Goal: Task Accomplishment & Management: Complete application form

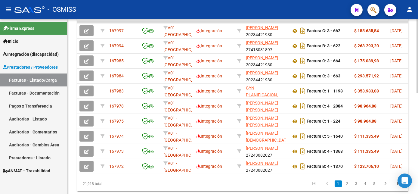
scroll to position [205, 0]
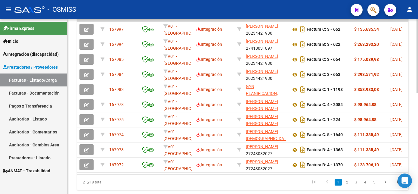
click at [418, 119] on html "menu - OSMISS person Firma Express Inicio Instructivos Contacto OS Integración …" at bounding box center [209, 97] width 418 height 194
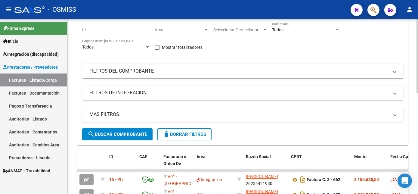
scroll to position [0, 0]
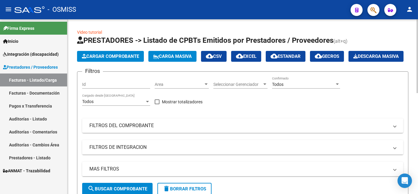
click at [301, 89] on div "Todos Confirmado" at bounding box center [306, 83] width 68 height 12
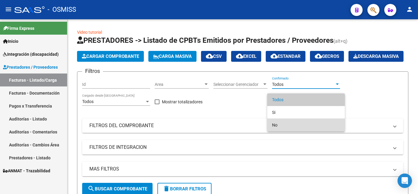
click at [275, 120] on span "No" at bounding box center [306, 125] width 68 height 13
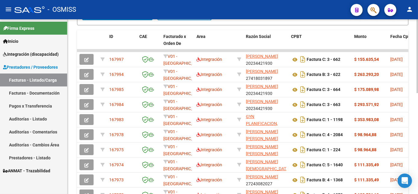
scroll to position [175, 0]
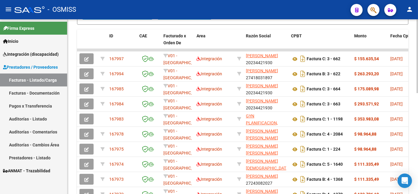
click at [418, 145] on html "menu - OSMISS person Firma Express Inicio Instructivos Contacto OS Integración …" at bounding box center [209, 97] width 418 height 194
click at [135, 20] on button "search Buscar Comprobante" at bounding box center [117, 14] width 70 height 12
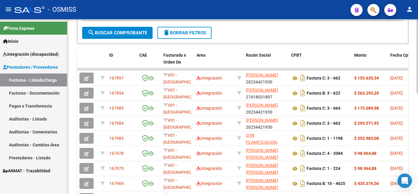
scroll to position [239, 0]
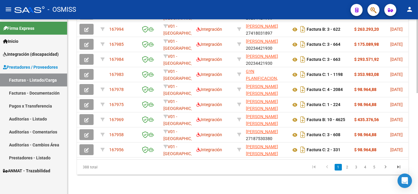
click at [418, 145] on html "menu - OSMISS person Firma Express Inicio Instructivos Contacto OS Integración …" at bounding box center [209, 97] width 418 height 194
click at [417, 150] on div at bounding box center [418, 157] width 2 height 74
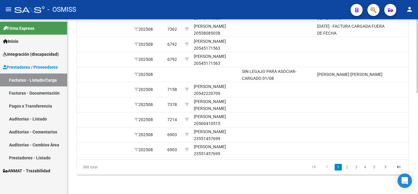
scroll to position [0, 821]
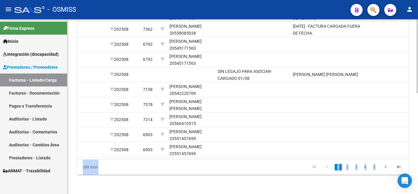
drag, startPoint x: 417, startPoint y: 132, endPoint x: 417, endPoint y: 119, distance: 13.0
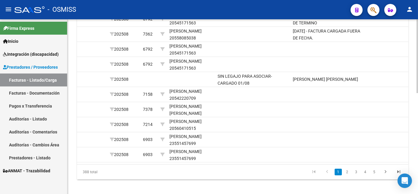
scroll to position [227, 0]
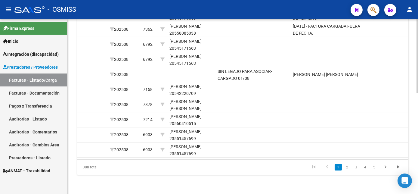
click at [418, 121] on html "menu - OSMISS person Firma Express Inicio Instructivos Contacto OS Integración …" at bounding box center [209, 97] width 418 height 194
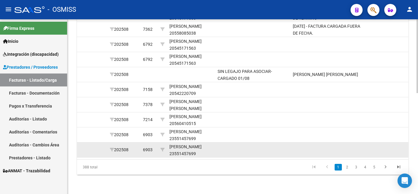
click at [353, 152] on datatable-body-cell at bounding box center [328, 149] width 75 height 15
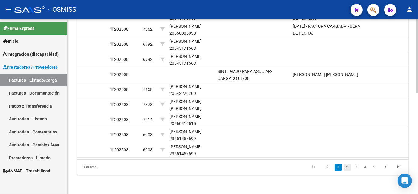
click at [346, 170] on link "2" at bounding box center [347, 167] width 7 height 7
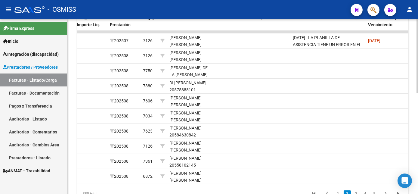
scroll to position [192, 0]
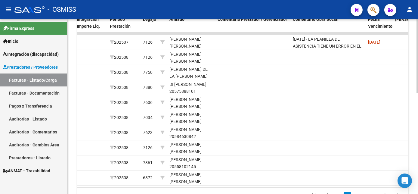
click at [418, 137] on html "menu - OSMISS person Firma Express Inicio Instructivos Contacto OS Integración …" at bounding box center [209, 97] width 418 height 194
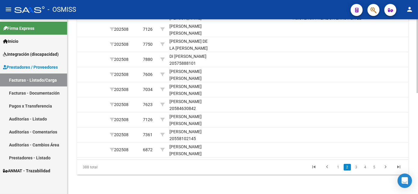
scroll to position [227, 0]
click at [417, 133] on div at bounding box center [418, 157] width 2 height 74
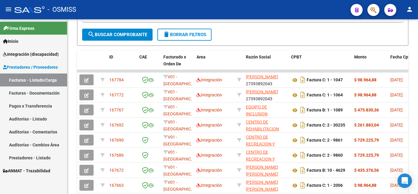
scroll to position [149, 0]
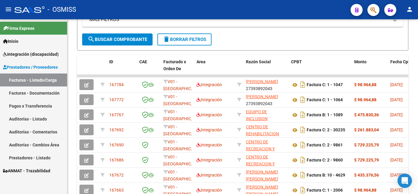
click at [416, 94] on div "Video tutorial PRESTADORES -> Listado de CPBTs Emitidos por Prestadores / Prove…" at bounding box center [243, 67] width 352 height 395
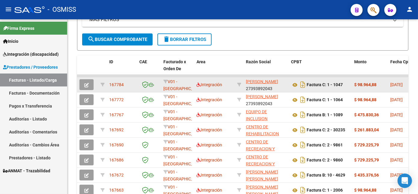
click at [86, 87] on icon "button" at bounding box center [86, 85] width 5 height 5
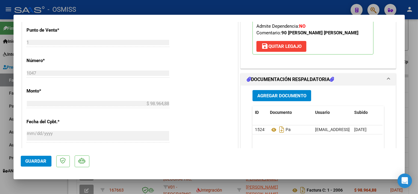
scroll to position [251, 0]
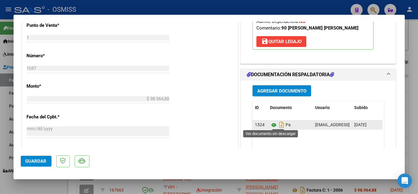
click at [272, 125] on icon at bounding box center [274, 124] width 8 height 7
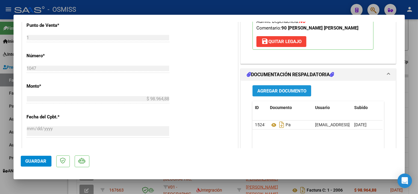
click at [285, 91] on span "Agregar Documento" at bounding box center [282, 90] width 49 height 5
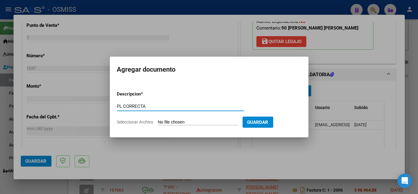
type input "PL CORRECTA"
click at [196, 123] on input "Seleccionar Archivo" at bounding box center [198, 123] width 80 height 6
type input "C:\fakepath\Digitalización_2025_09_17_10_59_23_392.pdf"
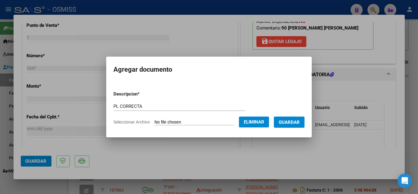
click at [295, 120] on span "Guardar" at bounding box center [289, 122] width 21 height 5
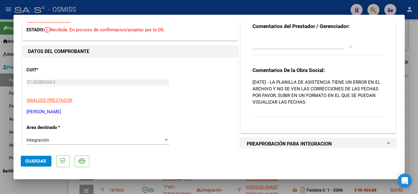
scroll to position [0, 0]
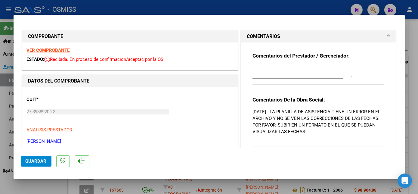
click at [273, 77] on textarea at bounding box center [302, 71] width 99 height 12
click at [249, 68] on div "Comentarios del Prestador / Gerenciador: PLANILLA CORRECTA CARGADA Comentarios …" at bounding box center [318, 99] width 141 height 115
click at [253, 70] on textarea "PLANILLA CORRECTA CARGADA" at bounding box center [302, 71] width 99 height 12
click at [249, 68] on div "Comentarios del Prestador / Gerenciador: PLANILLA CORRECTA CARGADA Comentarios …" at bounding box center [318, 99] width 141 height 115
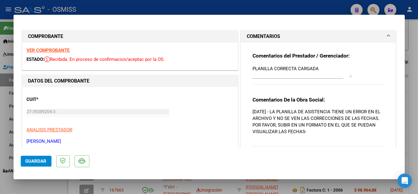
click at [249, 67] on div "Comentarios del Prestador / Gerenciador: PLANILLA CORRECTA CARGADA Comentarios …" at bounding box center [318, 99] width 141 height 115
click at [253, 68] on textarea "PLANILLA CORRECTA CARGADA" at bounding box center [302, 71] width 99 height 12
type textarea "17/09 PLANILLA CORRECTA CARGADA"
click at [40, 164] on button "Guardar" at bounding box center [36, 161] width 31 height 11
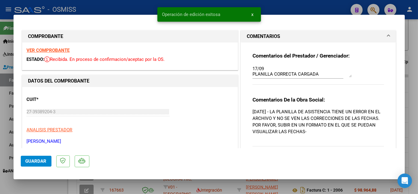
click at [51, 186] on div at bounding box center [209, 97] width 418 height 194
type input "$ 0,00"
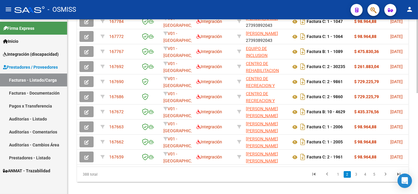
scroll to position [212, 0]
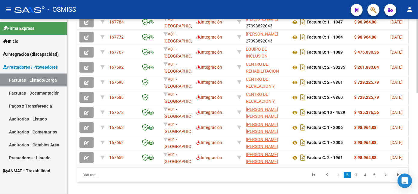
click at [418, 136] on div at bounding box center [418, 154] width 2 height 74
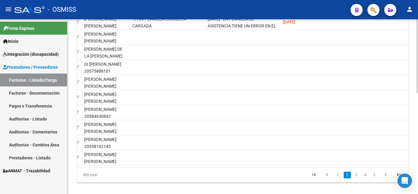
scroll to position [0, 893]
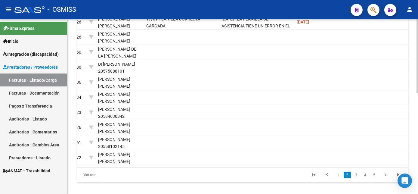
drag, startPoint x: 417, startPoint y: 140, endPoint x: 418, endPoint y: 159, distance: 19.3
click at [418, 159] on div "Video tutorial PRESTADORES -> Listado de CPBTs Emitidos por Prestadores / Prove…" at bounding box center [243, 4] width 352 height 395
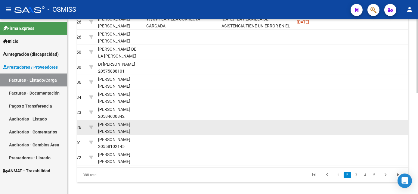
drag, startPoint x: 418, startPoint y: 159, endPoint x: 370, endPoint y: 141, distance: 50.8
click at [370, 131] on div at bounding box center [371, 127] width 40 height 7
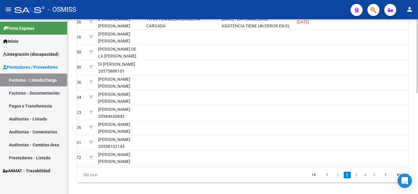
scroll to position [239, 0]
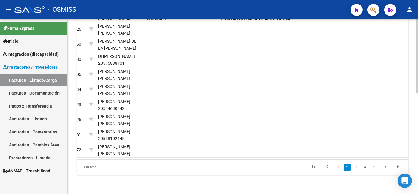
click at [417, 186] on div at bounding box center [418, 157] width 2 height 74
click at [418, 162] on div at bounding box center [418, 157] width 2 height 74
click at [356, 170] on link "3" at bounding box center [356, 167] width 7 height 7
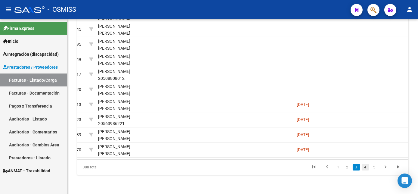
click at [366, 170] on link "4" at bounding box center [365, 167] width 7 height 7
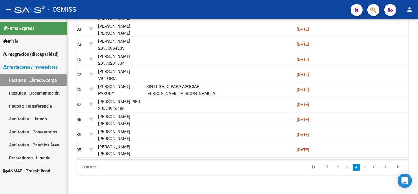
click at [366, 170] on link "5" at bounding box center [365, 167] width 7 height 7
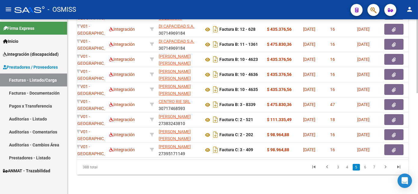
scroll to position [0, 0]
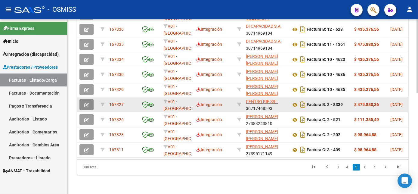
click at [87, 110] on button "button" at bounding box center [87, 104] width 14 height 11
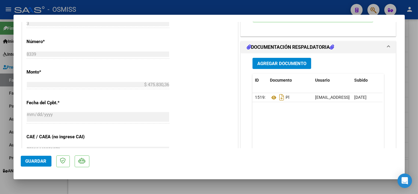
scroll to position [266, 0]
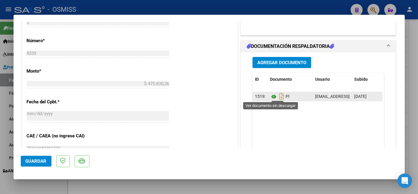
click at [271, 95] on icon at bounding box center [274, 96] width 8 height 7
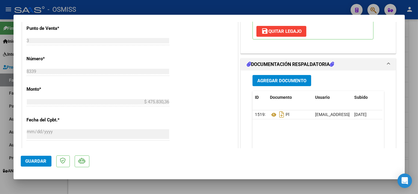
scroll to position [252, 0]
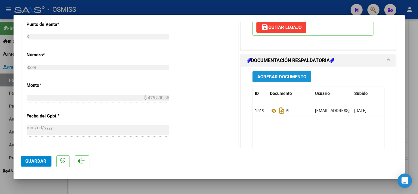
click at [278, 79] on span "Agregar Documento" at bounding box center [282, 76] width 49 height 5
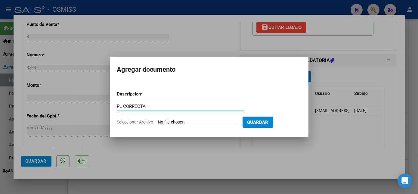
type input "PL CORRECTA"
click at [186, 124] on input "Seleccionar Archivo" at bounding box center [198, 123] width 80 height 6
click at [233, 159] on div at bounding box center [209, 97] width 418 height 194
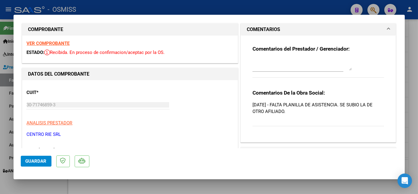
scroll to position [0, 0]
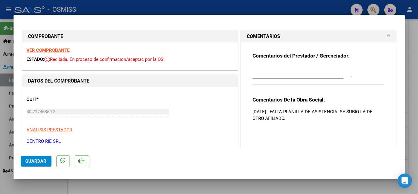
click at [46, 179] on div at bounding box center [209, 97] width 418 height 194
type input "$ 0,00"
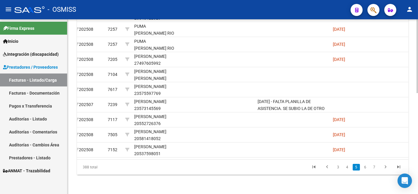
scroll to position [0, 865]
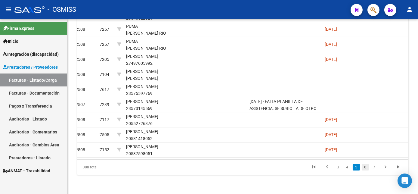
click at [366, 170] on link "6" at bounding box center [365, 167] width 7 height 7
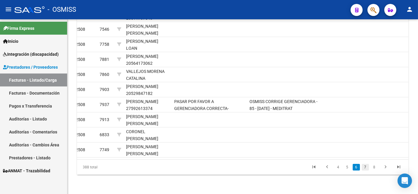
click at [367, 170] on link "7" at bounding box center [365, 167] width 7 height 7
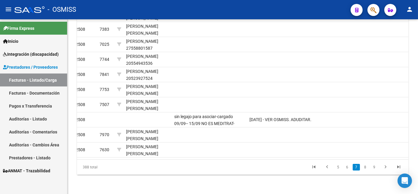
click at [367, 170] on link "8" at bounding box center [365, 167] width 7 height 7
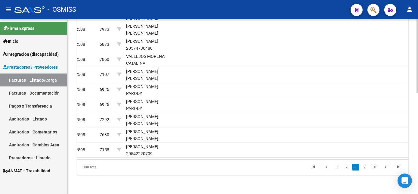
click at [366, 170] on link "9" at bounding box center [364, 167] width 7 height 7
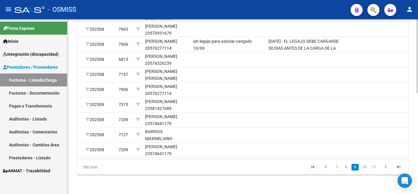
scroll to position [0, 874]
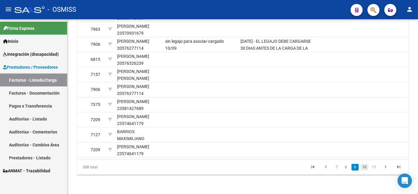
click at [362, 170] on link "10" at bounding box center [365, 167] width 8 height 7
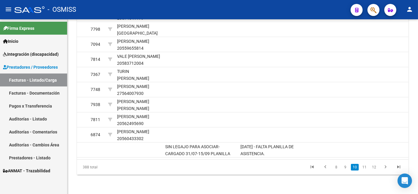
click at [361, 172] on li "11" at bounding box center [365, 167] width 10 height 10
click at [363, 170] on link "11" at bounding box center [365, 167] width 8 height 7
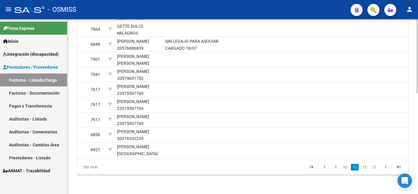
scroll to position [235, 0]
click at [418, 148] on html "menu - OSMISS person Firma Express Inicio Instructivos Contacto OS Integración …" at bounding box center [209, 97] width 418 height 194
click at [367, 170] on link "12" at bounding box center [365, 167] width 8 height 7
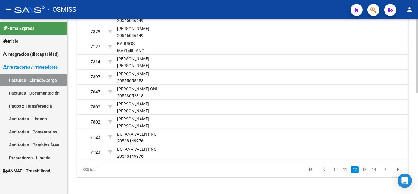
scroll to position [219, 0]
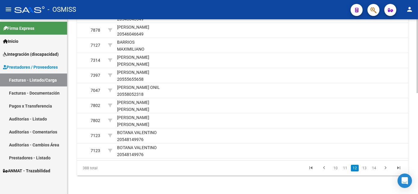
click at [418, 135] on html "menu - OSMISS person Firma Express Inicio Instructivos Contacto OS Integración …" at bounding box center [209, 97] width 418 height 194
click at [364, 171] on link "13" at bounding box center [365, 168] width 8 height 7
drag, startPoint x: 417, startPoint y: 161, endPoint x: 417, endPoint y: 152, distance: 8.4
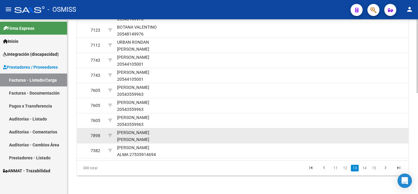
click at [377, 139] on div at bounding box center [390, 135] width 40 height 7
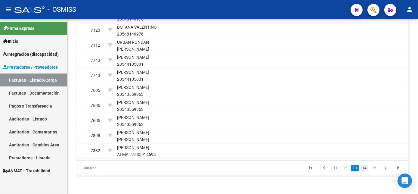
click at [367, 171] on link "14" at bounding box center [365, 168] width 8 height 7
click at [366, 171] on link "15" at bounding box center [365, 168] width 8 height 7
click at [366, 171] on link "16" at bounding box center [365, 168] width 8 height 7
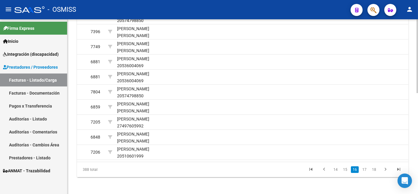
scroll to position [220, 0]
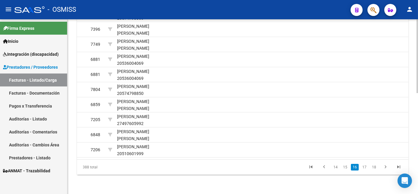
click at [418, 165] on html "menu - OSMISS person Firma Express Inicio Instructivos Contacto OS Integración …" at bounding box center [209, 97] width 418 height 194
click at [367, 170] on link "17" at bounding box center [365, 167] width 8 height 7
click at [367, 170] on link "18" at bounding box center [365, 167] width 8 height 7
click at [367, 170] on link "19" at bounding box center [365, 167] width 8 height 7
click at [367, 170] on link "20" at bounding box center [365, 167] width 8 height 7
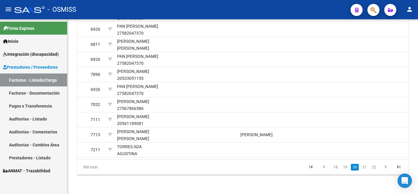
click at [367, 170] on link "21" at bounding box center [365, 167] width 8 height 7
click at [367, 170] on link "22" at bounding box center [365, 167] width 8 height 7
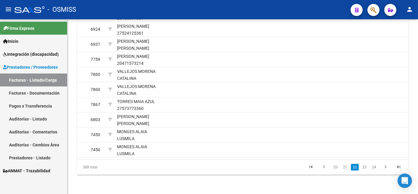
click at [367, 170] on link "23" at bounding box center [365, 167] width 8 height 7
click at [367, 170] on link "24" at bounding box center [365, 167] width 8 height 7
click at [367, 170] on link "25" at bounding box center [365, 167] width 8 height 7
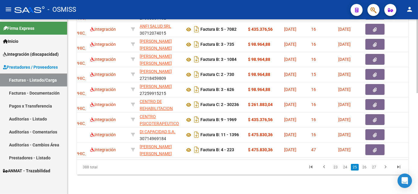
scroll to position [0, 0]
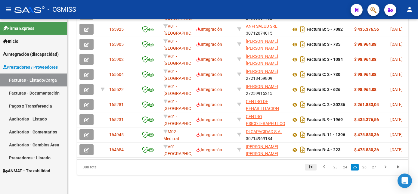
click at [314, 171] on icon "go to first page" at bounding box center [311, 167] width 8 height 7
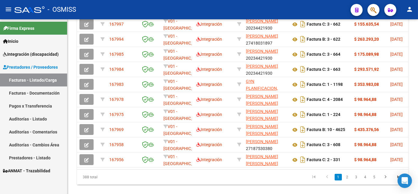
scroll to position [213, 0]
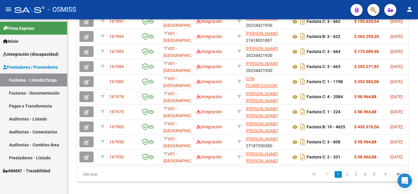
click at [417, 163] on div at bounding box center [418, 154] width 2 height 74
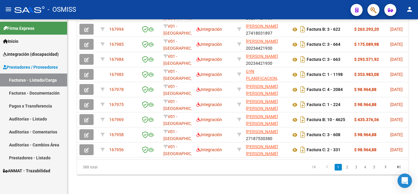
click at [417, 168] on div at bounding box center [418, 157] width 2 height 74
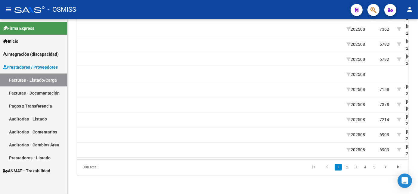
scroll to position [239, 0]
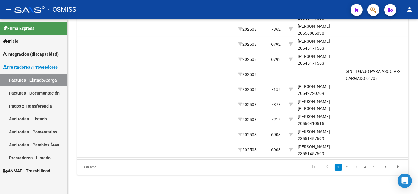
drag, startPoint x: 154, startPoint y: 170, endPoint x: 305, endPoint y: 193, distance: 153.0
click at [418, 148] on html "menu - OSMISS person Firma Express Inicio Instructivos Contacto OS Integración …" at bounding box center [209, 97] width 418 height 194
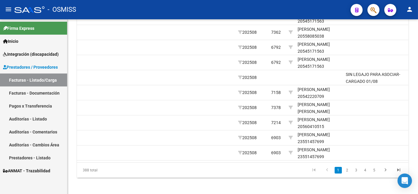
scroll to position [217, 0]
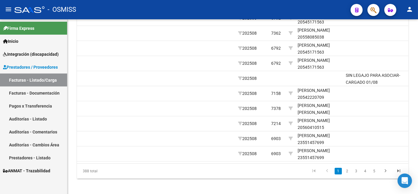
click at [418, 134] on html "menu - OSMISS person Firma Express Inicio Instructivos Contacto OS Integración …" at bounding box center [209, 97] width 418 height 194
click at [347, 174] on link "2" at bounding box center [347, 170] width 7 height 7
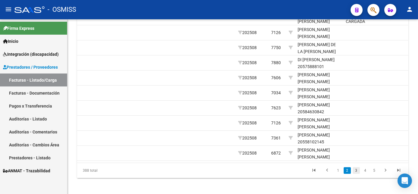
click at [356, 174] on link "3" at bounding box center [356, 170] width 7 height 7
click at [363, 174] on link "4" at bounding box center [365, 170] width 7 height 7
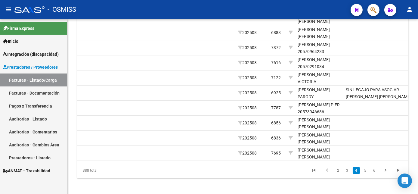
scroll to position [0, 775]
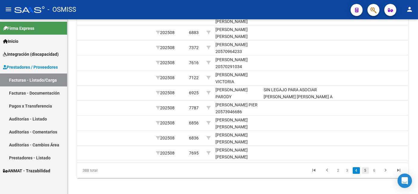
click at [366, 174] on link "5" at bounding box center [365, 170] width 7 height 7
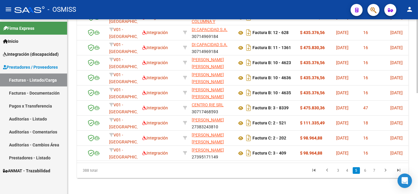
scroll to position [0, 0]
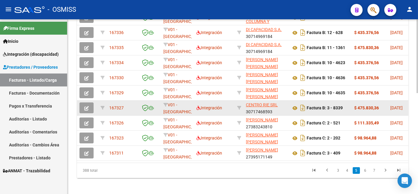
click at [86, 111] on icon "button" at bounding box center [86, 108] width 5 height 5
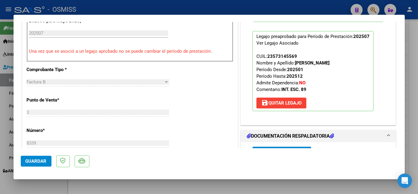
scroll to position [229, 0]
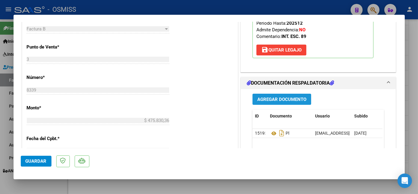
click at [302, 98] on span "Agregar Documento" at bounding box center [282, 99] width 49 height 5
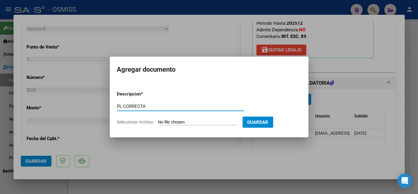
type input "PL CORRECTA"
click at [189, 120] on input "Seleccionar Archivo" at bounding box center [198, 123] width 80 height 6
type input "C:\fakepath\PL.pdf"
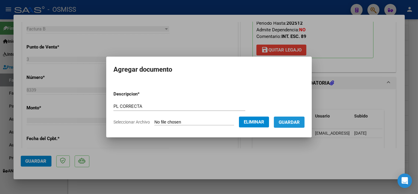
click at [290, 125] on button "Guardar" at bounding box center [289, 122] width 31 height 11
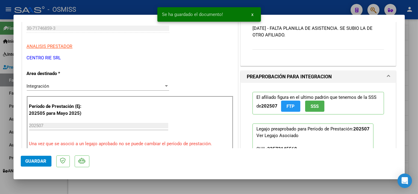
scroll to position [45, 0]
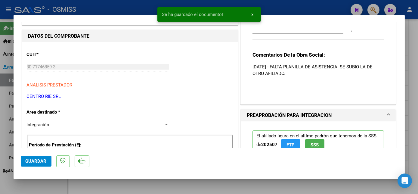
click at [295, 25] on textarea at bounding box center [302, 26] width 99 height 12
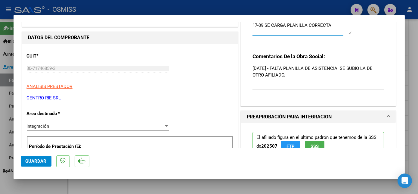
type textarea "17-09 SE CARGA PLANILLA CORRECTA"
click at [43, 164] on button "Guardar" at bounding box center [36, 161] width 31 height 11
